Goal: Task Accomplishment & Management: Manage account settings

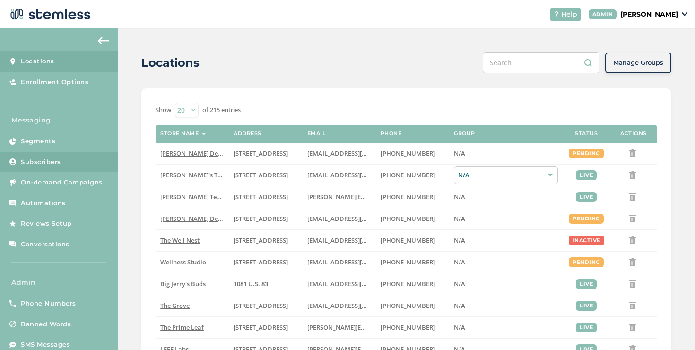
click at [94, 171] on link "Subscribers" at bounding box center [59, 162] width 118 height 21
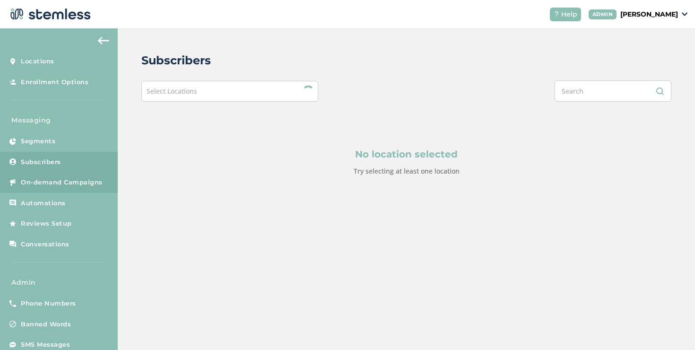
click at [95, 178] on span "On-demand Campaigns" at bounding box center [62, 182] width 82 height 9
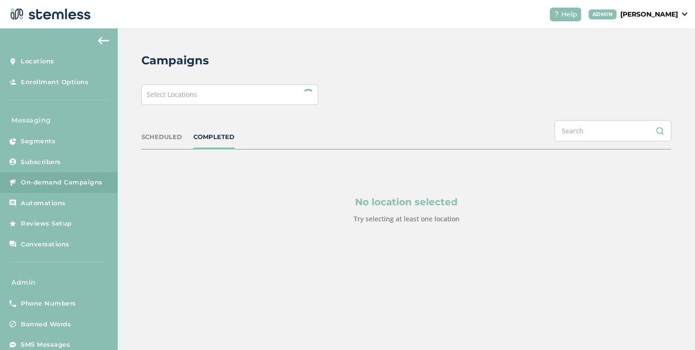
click at [231, 102] on div "Select Locations" at bounding box center [229, 94] width 177 height 21
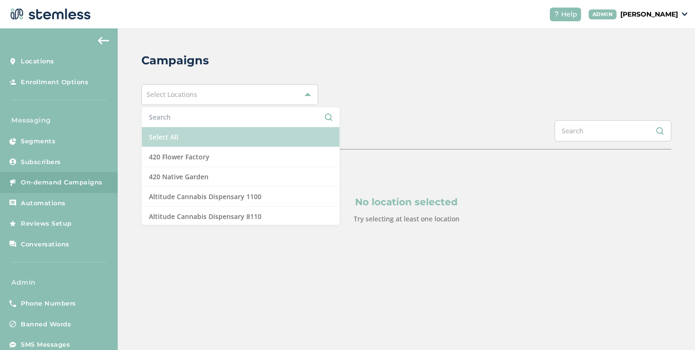
click at [199, 138] on li "Select All" at bounding box center [241, 137] width 198 height 20
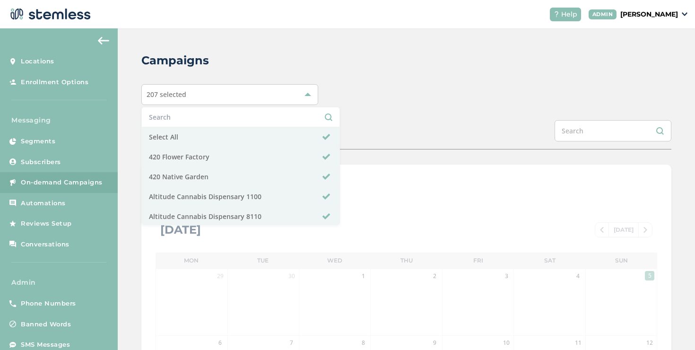
click at [358, 124] on div "SCHEDULED COMPLETED" at bounding box center [406, 134] width 530 height 29
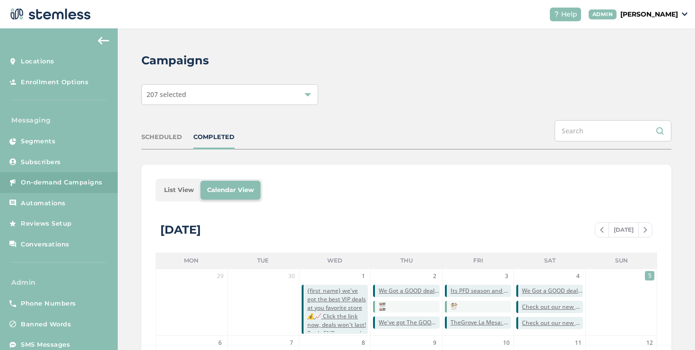
click at [176, 190] on li "List View" at bounding box center [178, 190] width 43 height 19
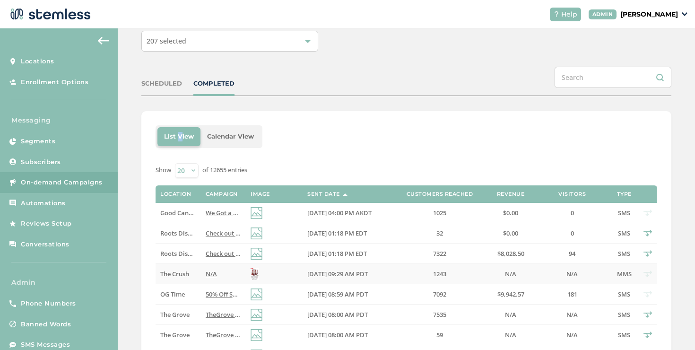
scroll to position [54, 0]
click at [217, 211] on span "We Got a GOOD deal for you at GOOD ([STREET_ADDRESS][PERSON_NAME])! Reply END t…" at bounding box center [345, 212] width 279 height 9
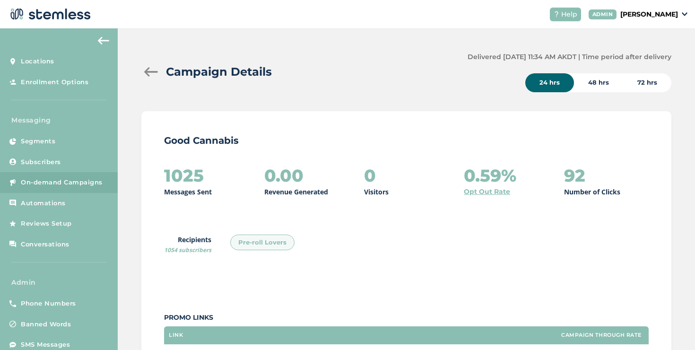
click at [155, 76] on div at bounding box center [150, 71] width 19 height 9
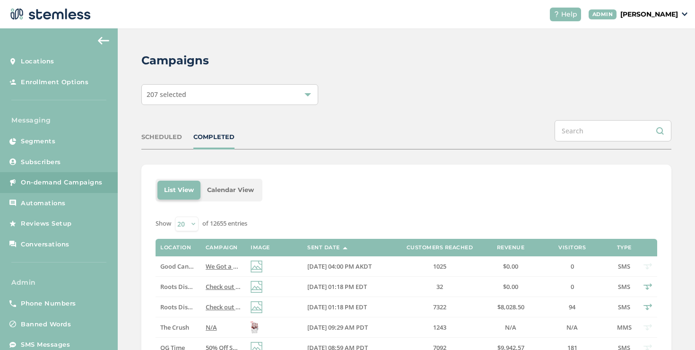
click at [171, 138] on div "SCHEDULED" at bounding box center [161, 136] width 41 height 9
